Goal: Task Accomplishment & Management: Manage account settings

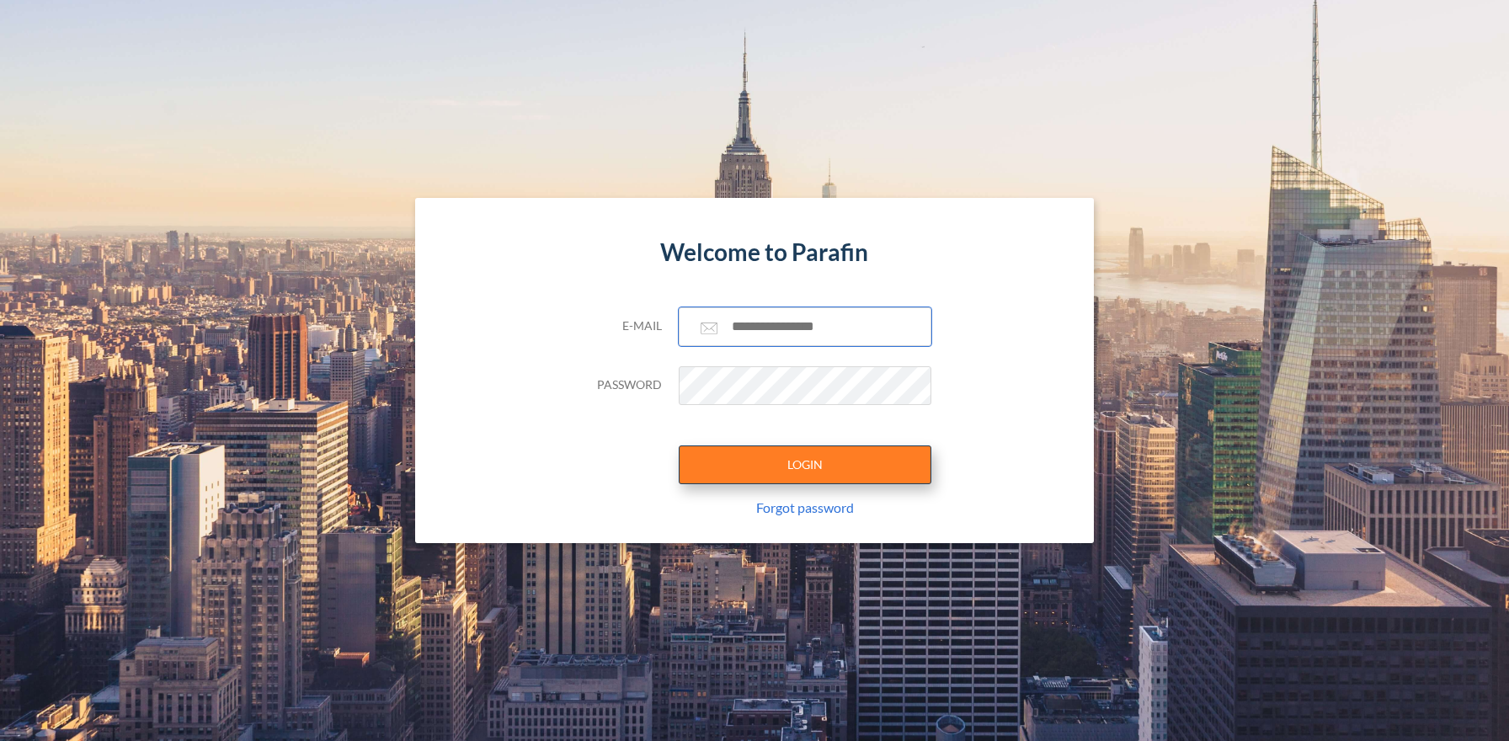
type input "**********"
click at [746, 466] on button "LOGIN" at bounding box center [805, 465] width 253 height 39
type input "**********"
